Goal: Task Accomplishment & Management: Manage account settings

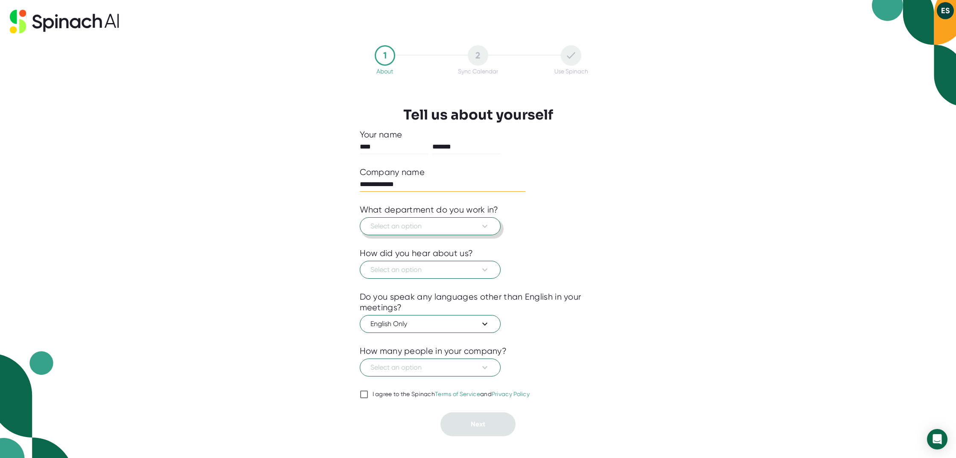
type input "**********"
click at [461, 224] on span "Select an option" at bounding box center [429, 226] width 119 height 10
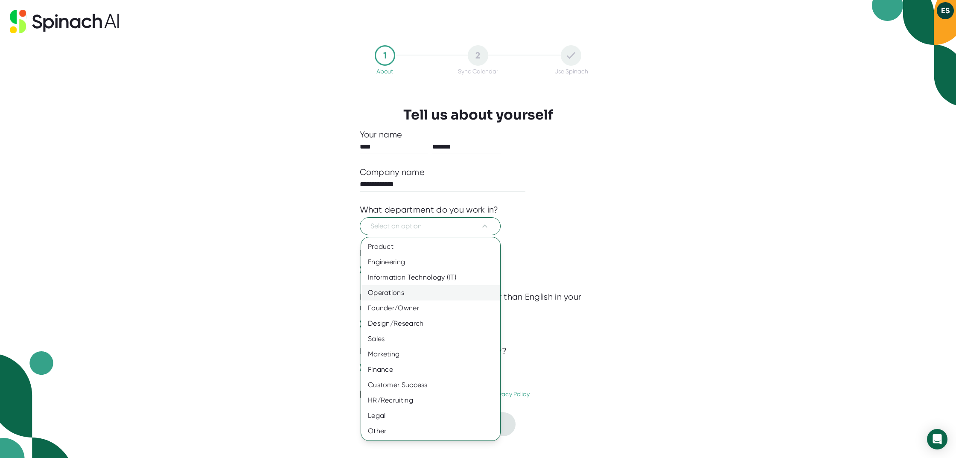
click at [420, 288] on div "Operations" at bounding box center [430, 292] width 139 height 15
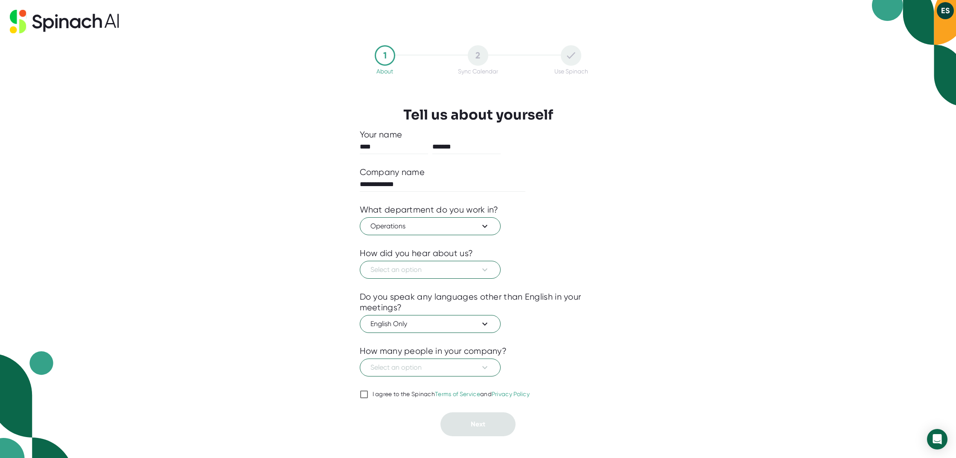
click at [360, 395] on input "I agree to the Spinach Terms of Service and Privacy Policy" at bounding box center [364, 394] width 9 height 10
checkbox input "true"
click at [433, 369] on span "Select an option" at bounding box center [429, 367] width 119 height 10
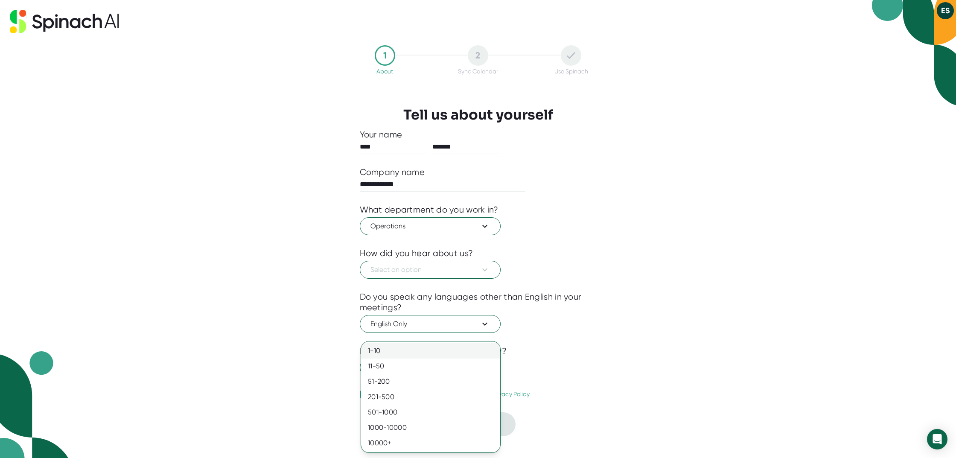
click at [440, 351] on div "1-10" at bounding box center [430, 350] width 139 height 15
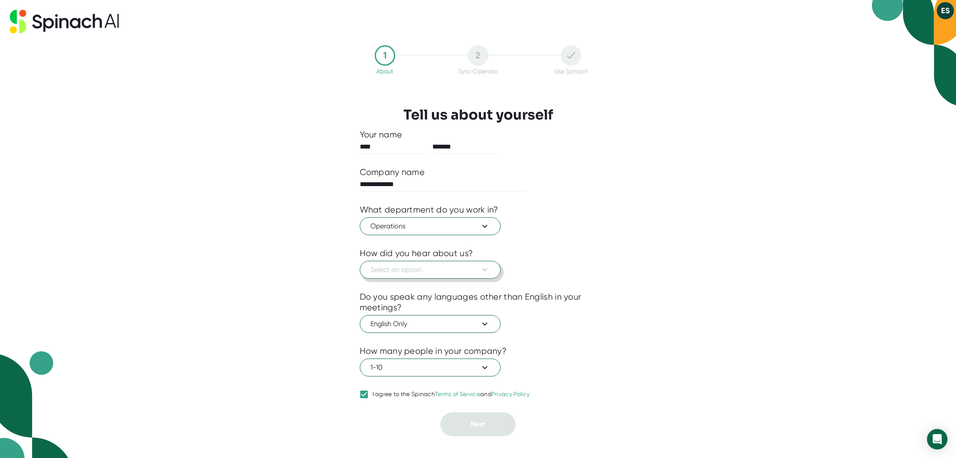
click at [449, 273] on span "Select an option" at bounding box center [429, 269] width 119 height 10
click at [444, 308] on div "Saw it on a meeting" at bounding box center [430, 305] width 139 height 15
click at [476, 416] on button "Next" at bounding box center [477, 424] width 75 height 24
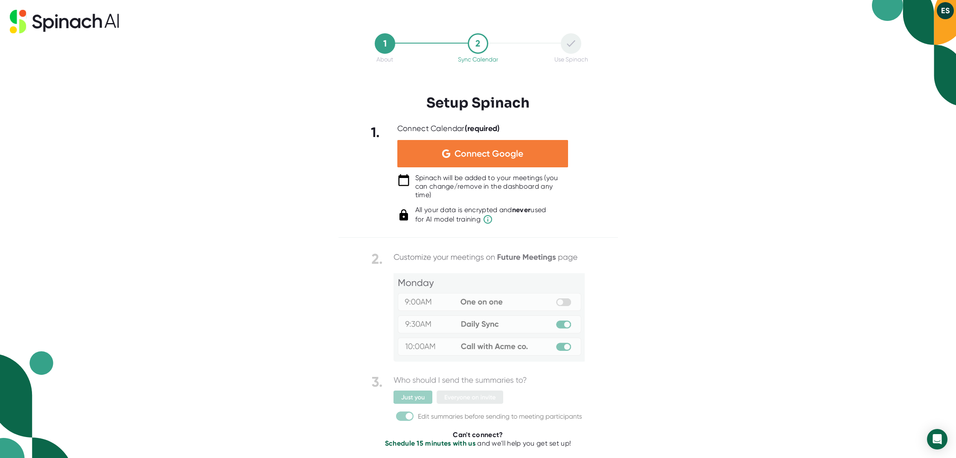
scroll to position [0, 0]
click at [475, 152] on span "Connect Google" at bounding box center [488, 153] width 69 height 9
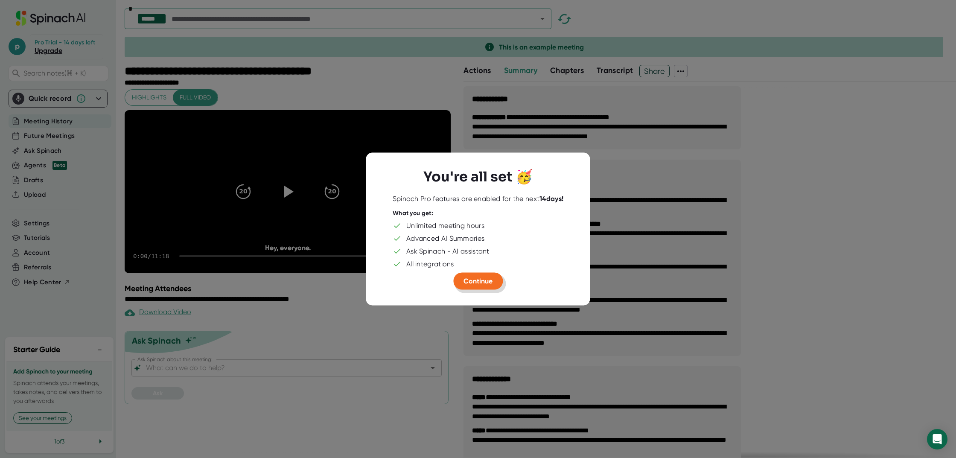
click at [481, 284] on span "Continue" at bounding box center [477, 280] width 29 height 8
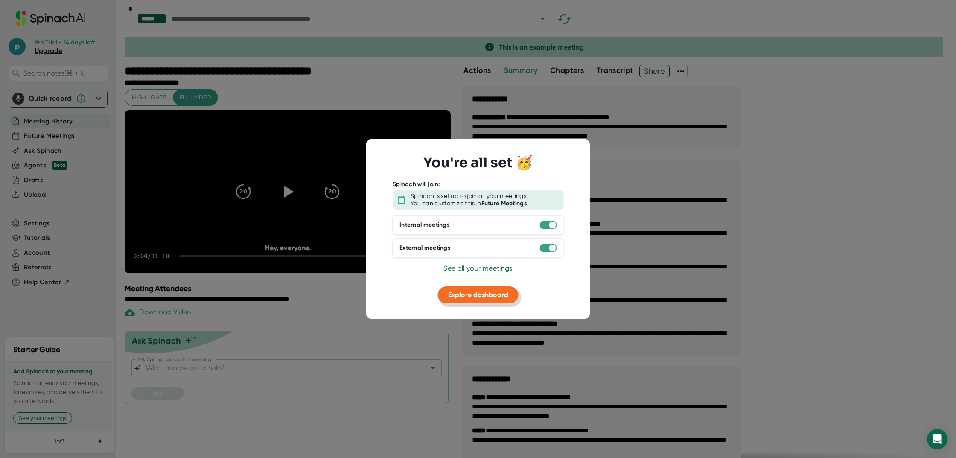
click at [468, 292] on span "Explore dashboard" at bounding box center [478, 295] width 60 height 8
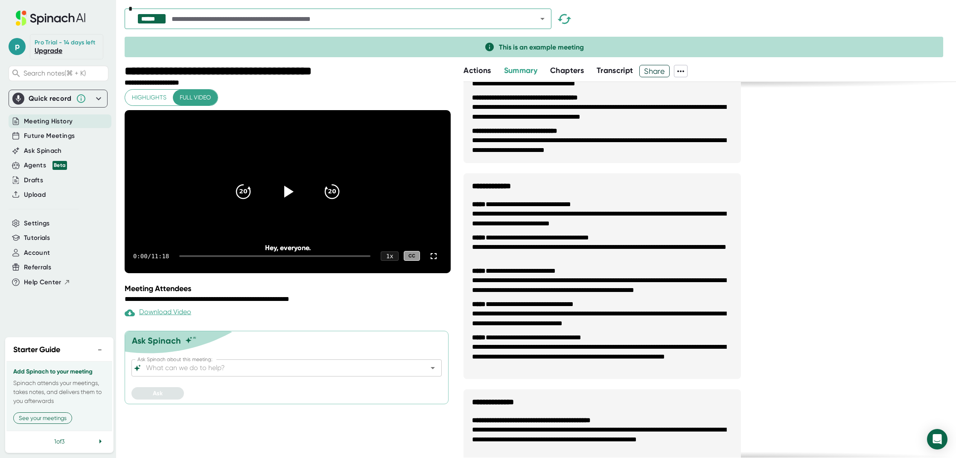
scroll to position [194, 0]
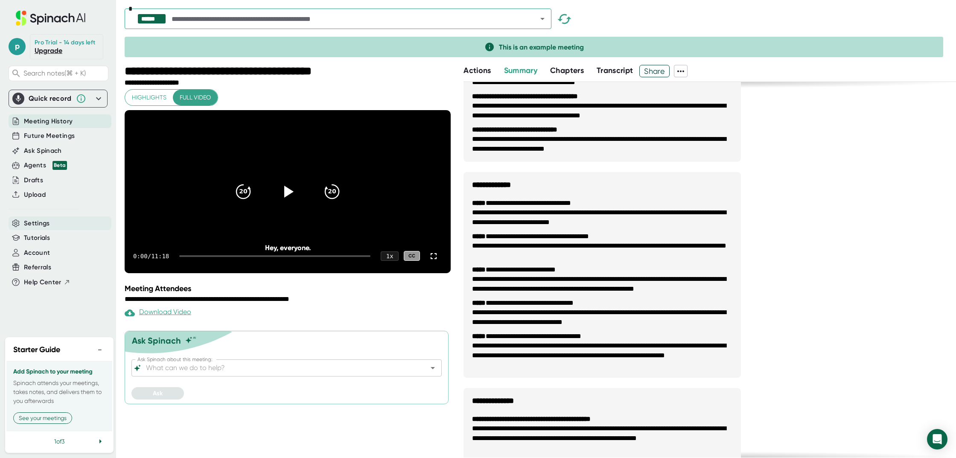
click at [43, 218] on span "Settings" at bounding box center [37, 223] width 26 height 10
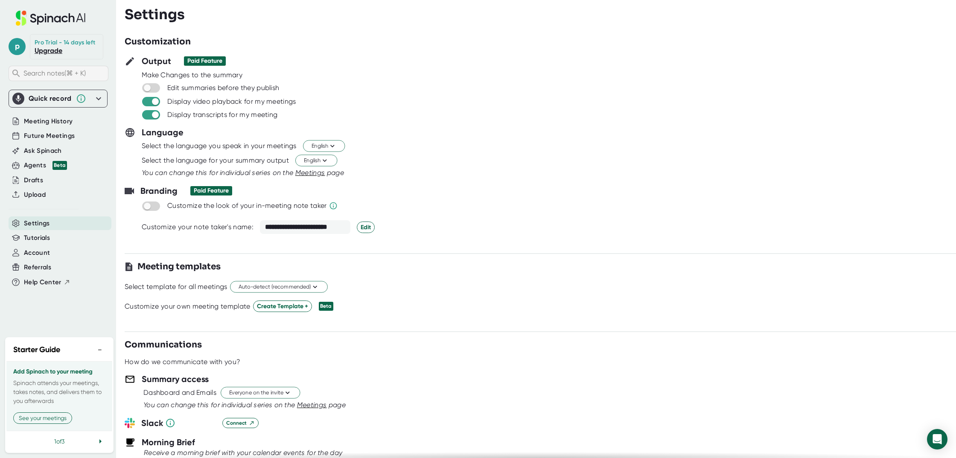
scroll to position [0, 0]
click at [64, 119] on span "Meeting History" at bounding box center [48, 121] width 49 height 10
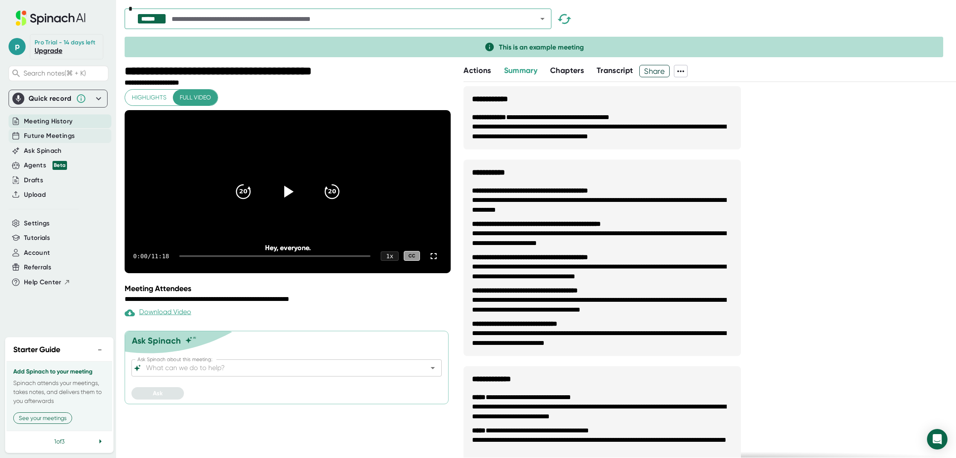
click at [32, 136] on span "Future Meetings" at bounding box center [49, 136] width 51 height 10
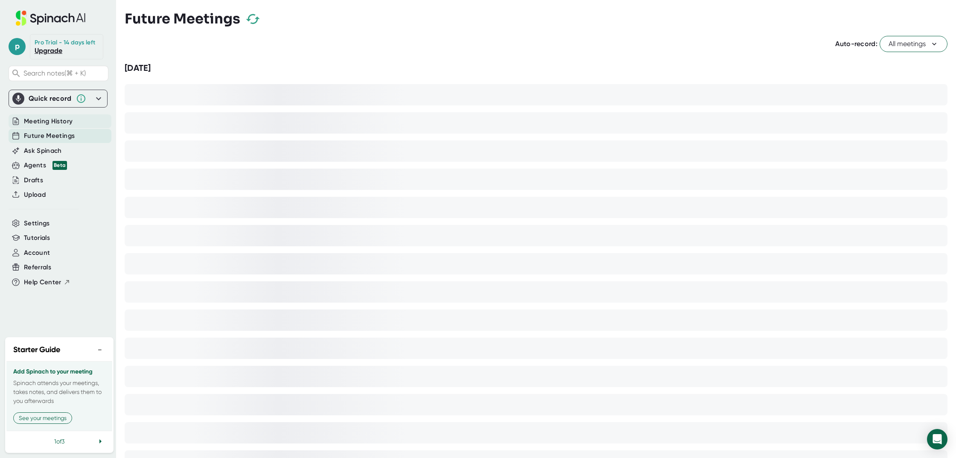
click at [44, 119] on span "Meeting History" at bounding box center [48, 121] width 49 height 10
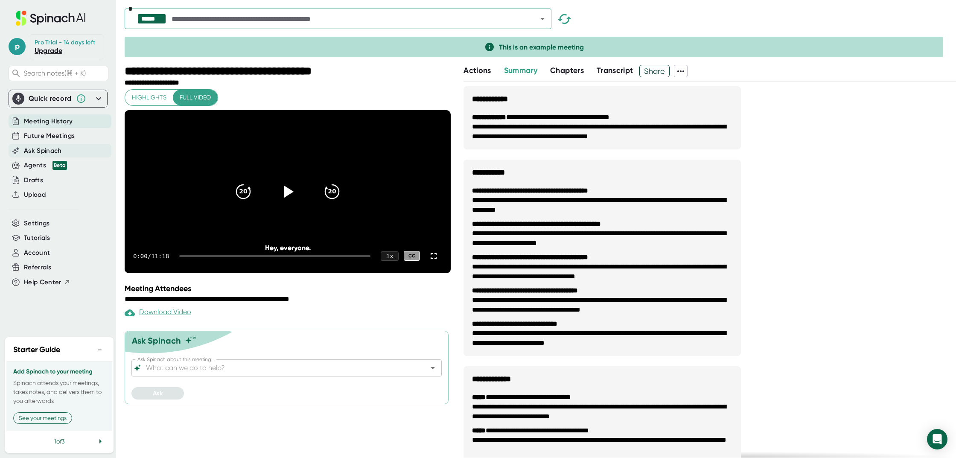
click at [56, 155] on div "Ask Spinach" at bounding box center [60, 151] width 103 height 14
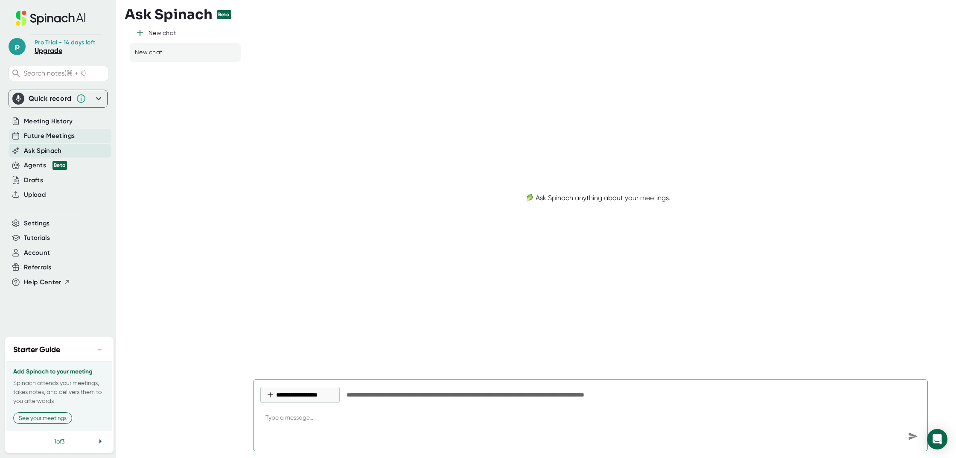
type textarea "x"
click at [69, 136] on span "Future Meetings" at bounding box center [49, 136] width 51 height 10
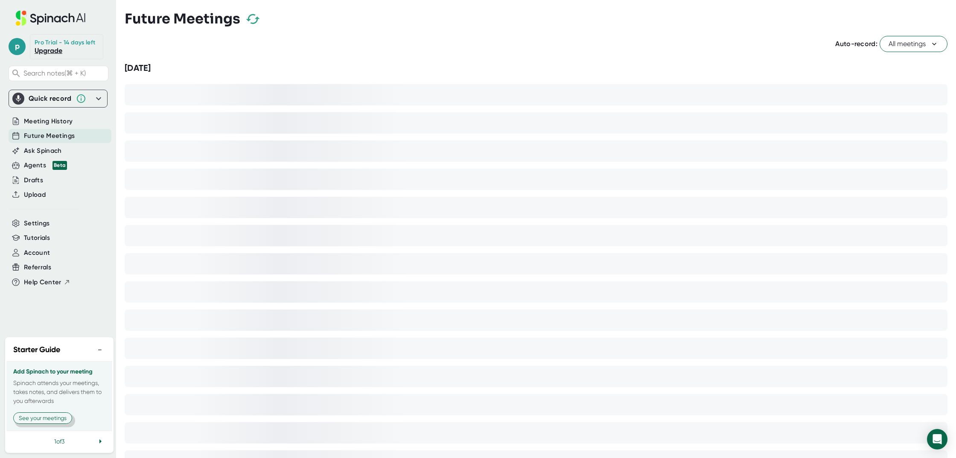
click at [49, 421] on button "See your meetings" at bounding box center [42, 418] width 59 height 12
click at [22, 419] on button "Got it" at bounding box center [26, 418] width 26 height 12
click at [30, 419] on button "View your settings" at bounding box center [42, 418] width 58 height 12
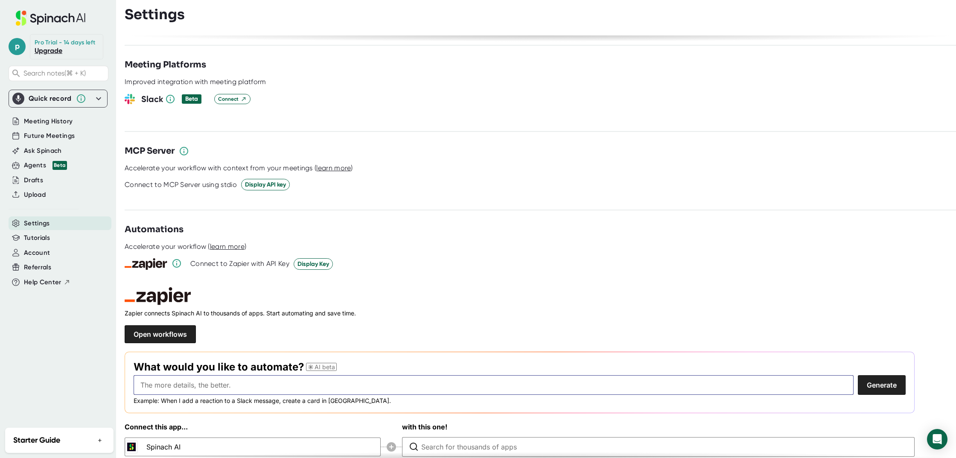
scroll to position [1005, 0]
click at [61, 255] on div "Account" at bounding box center [60, 253] width 103 height 14
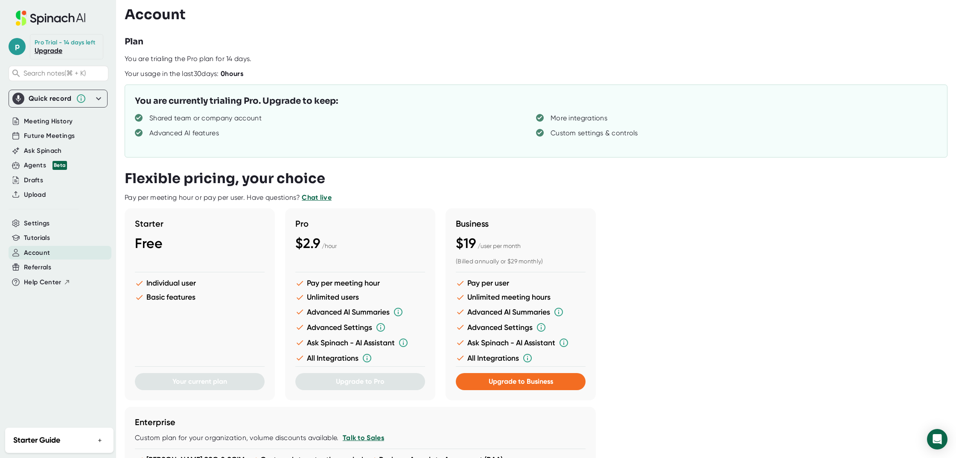
click at [56, 93] on div "Quick record" at bounding box center [57, 99] width 91 height 12
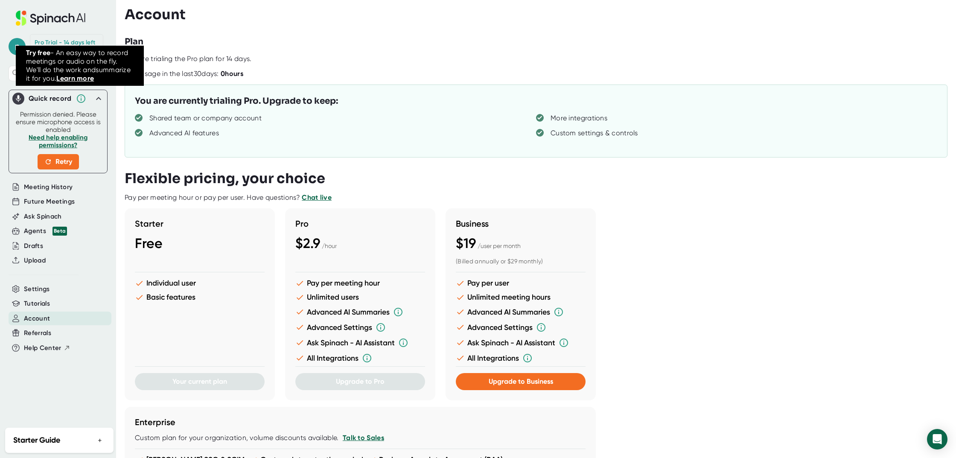
click at [80, 100] on icon at bounding box center [81, 98] width 9 height 9
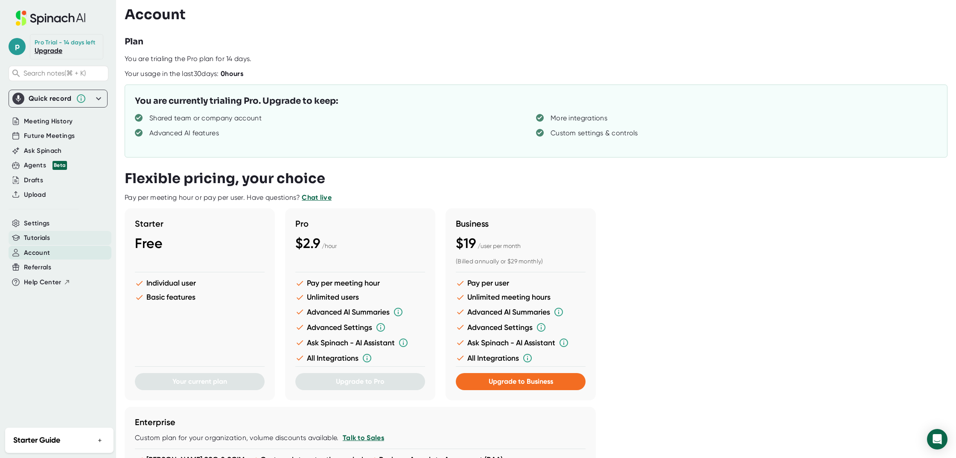
click at [67, 240] on div "Tutorials" at bounding box center [60, 238] width 103 height 14
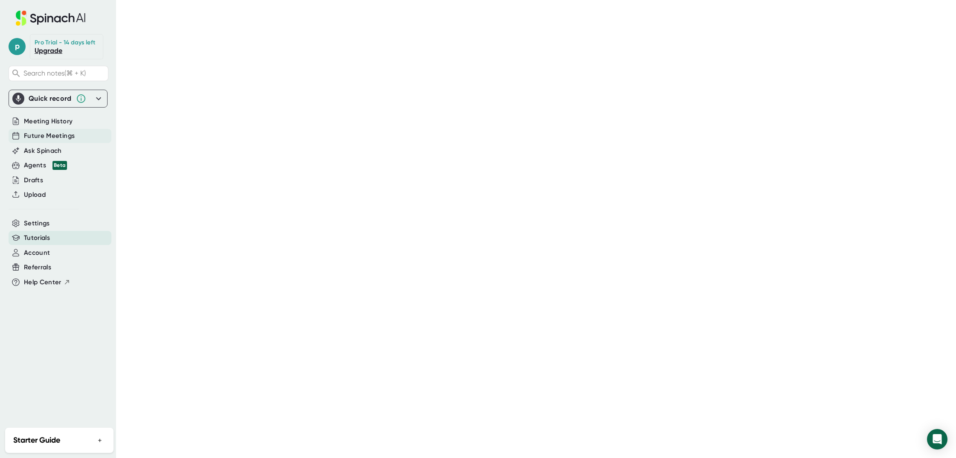
click at [72, 135] on span "Future Meetings" at bounding box center [49, 136] width 51 height 10
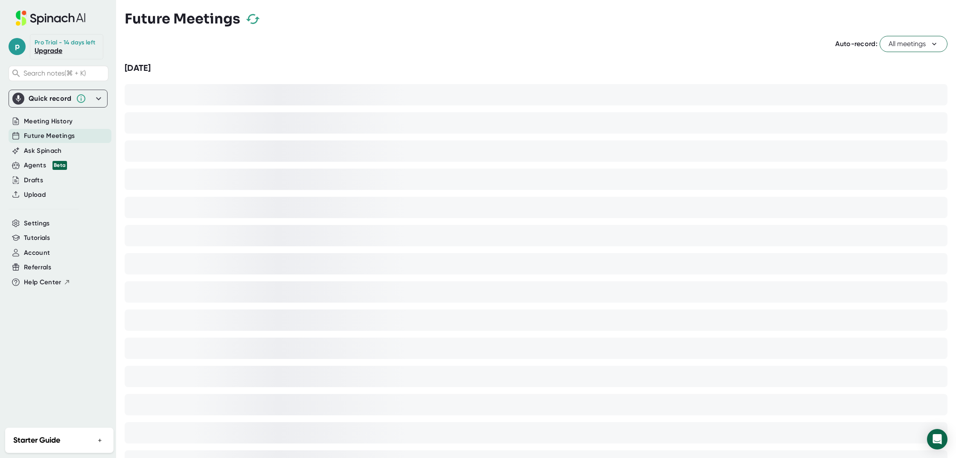
click at [925, 46] on span "All meetings" at bounding box center [913, 44] width 50 height 10
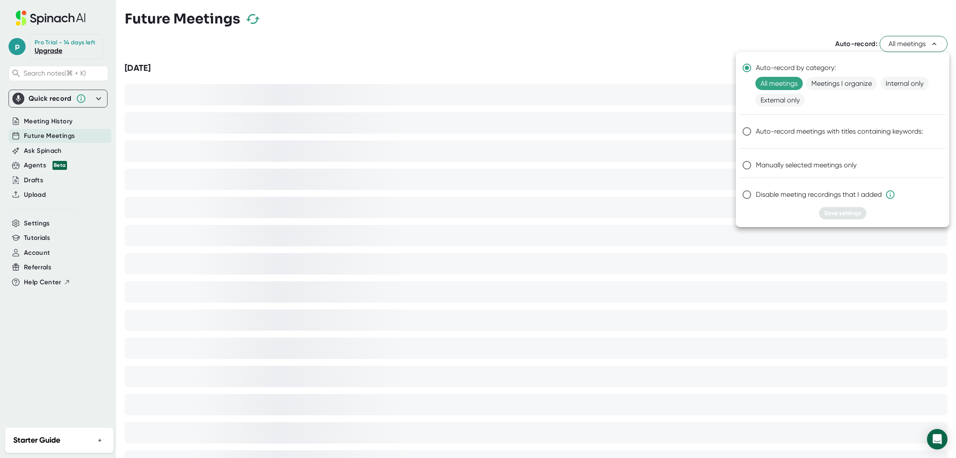
click at [762, 41] on div at bounding box center [478, 229] width 956 height 458
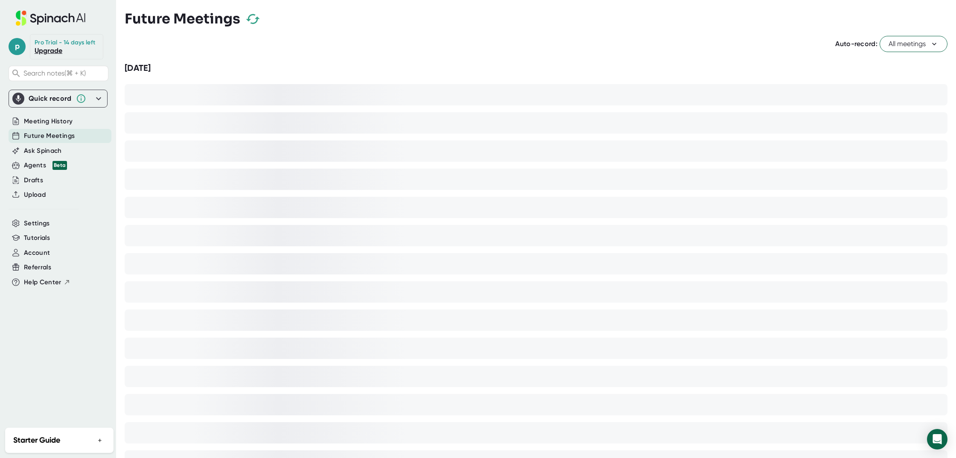
click at [256, 24] on icon "button" at bounding box center [252, 19] width 15 height 15
